Goal: Transaction & Acquisition: Subscribe to service/newsletter

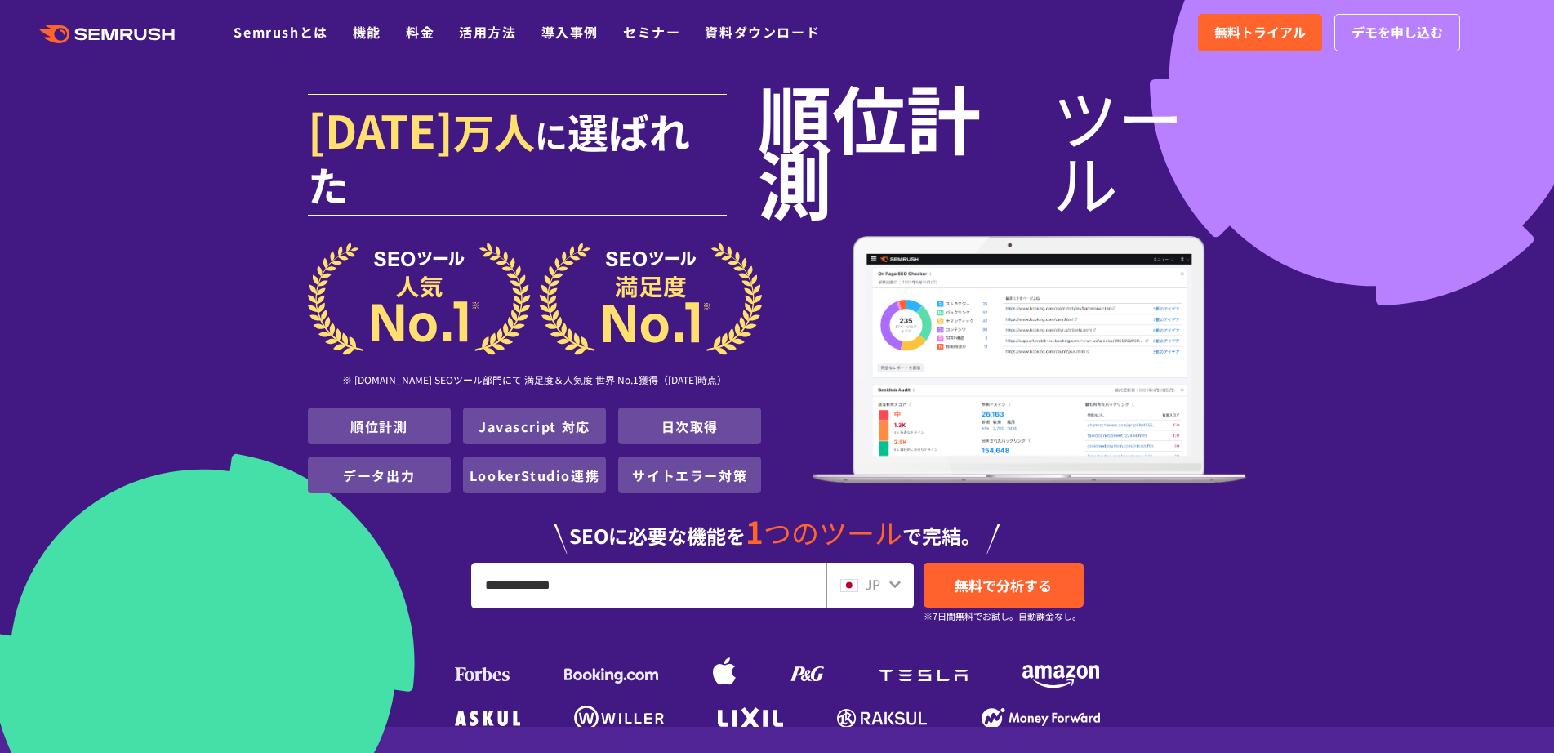
type input "**********"
click at [974, 575] on span "無料で分析する" at bounding box center [1002, 585] width 97 height 20
click at [1029, 575] on span "無料で分析する" at bounding box center [1002, 585] width 97 height 20
click at [134, 24] on link ".cls {fill: #FF642D;}" at bounding box center [108, 32] width 185 height 21
click at [295, 38] on link "Semrushとは" at bounding box center [280, 32] width 94 height 20
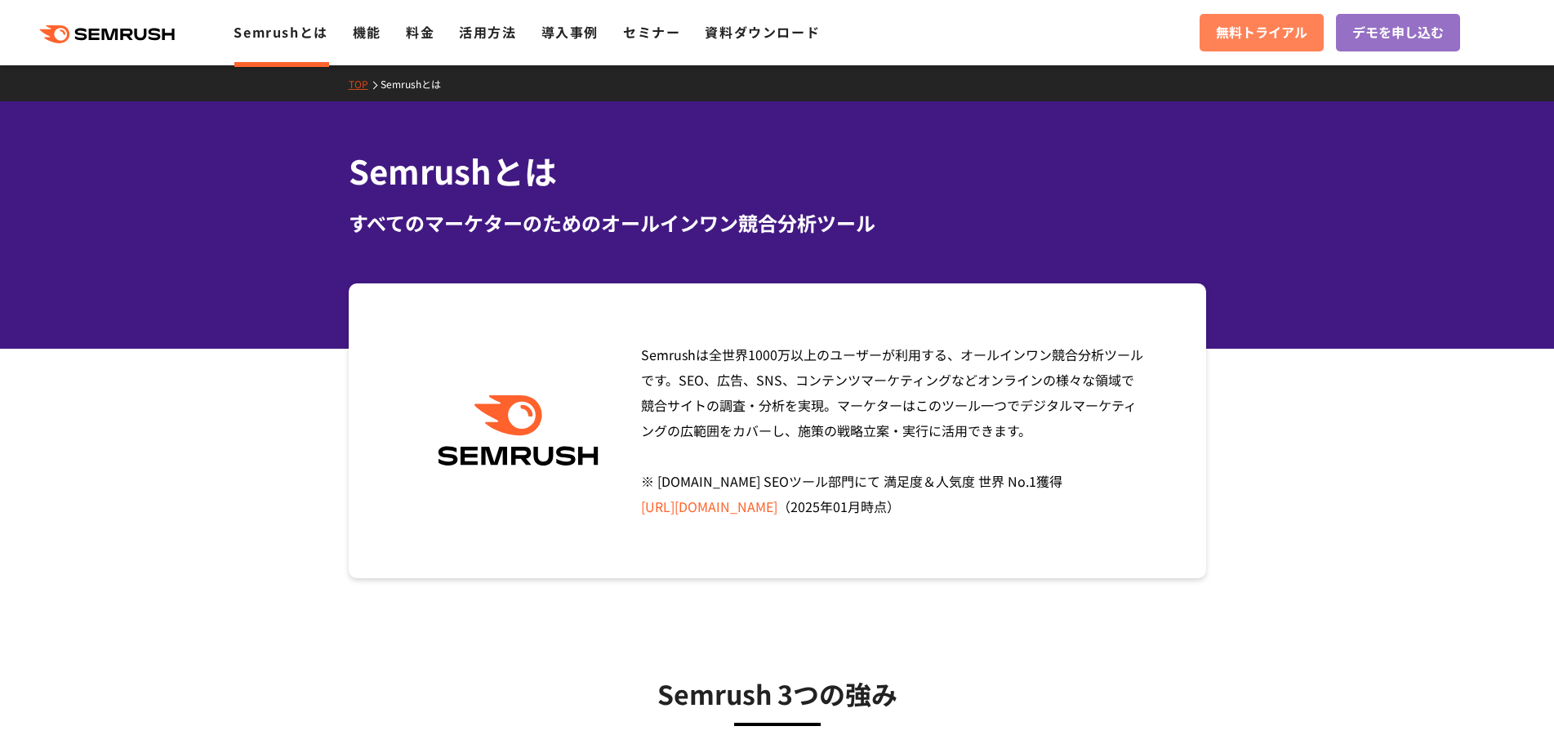
click at [1279, 32] on span "無料トライアル" at bounding box center [1261, 32] width 91 height 21
click at [1282, 26] on span "無料トライアル" at bounding box center [1261, 32] width 91 height 21
